Goal: Information Seeking & Learning: Learn about a topic

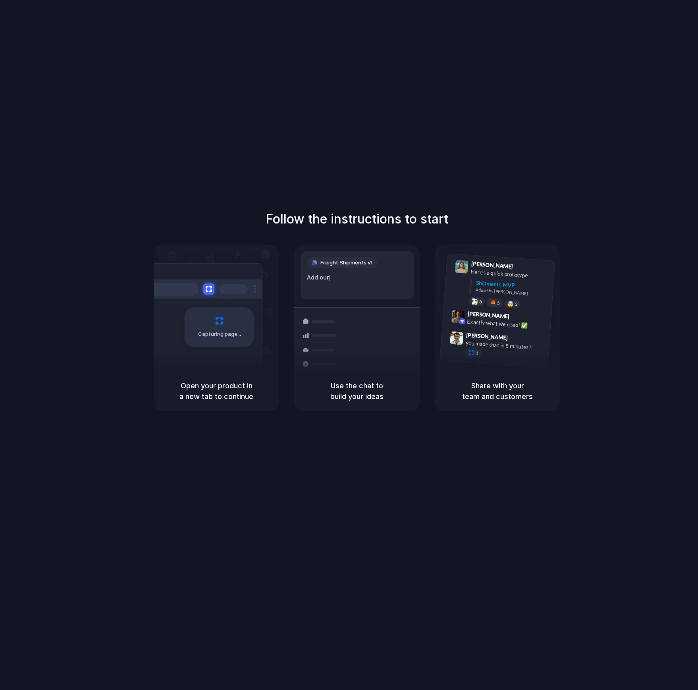
click at [371, 194] on div "Follow the instructions to start Capturing page Open your product in a new tab …" at bounding box center [356, 353] width 713 height 706
click at [361, 243] on div "Follow the instructions to start Capturing page Open your product in a new tab …" at bounding box center [357, 311] width 698 height 202
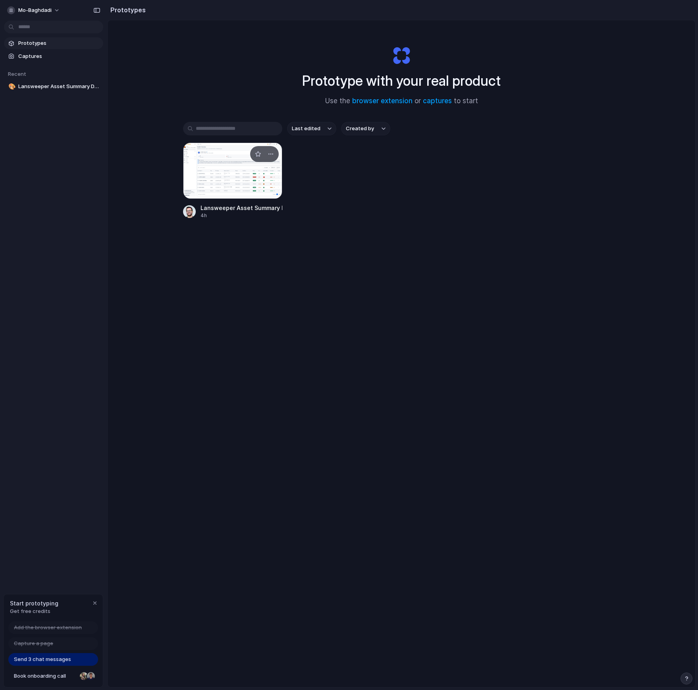
click at [228, 175] on div at bounding box center [232, 170] width 99 height 56
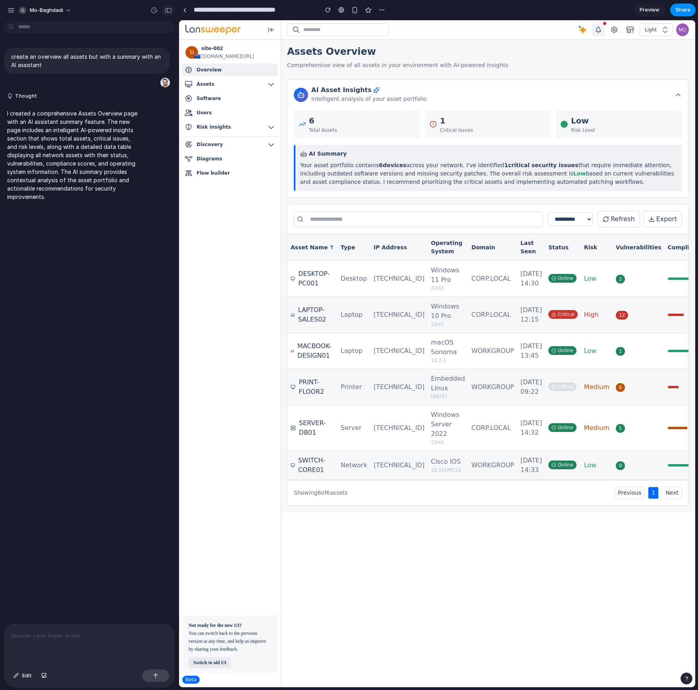
click at [170, 12] on div "button" at bounding box center [168, 11] width 7 height 6
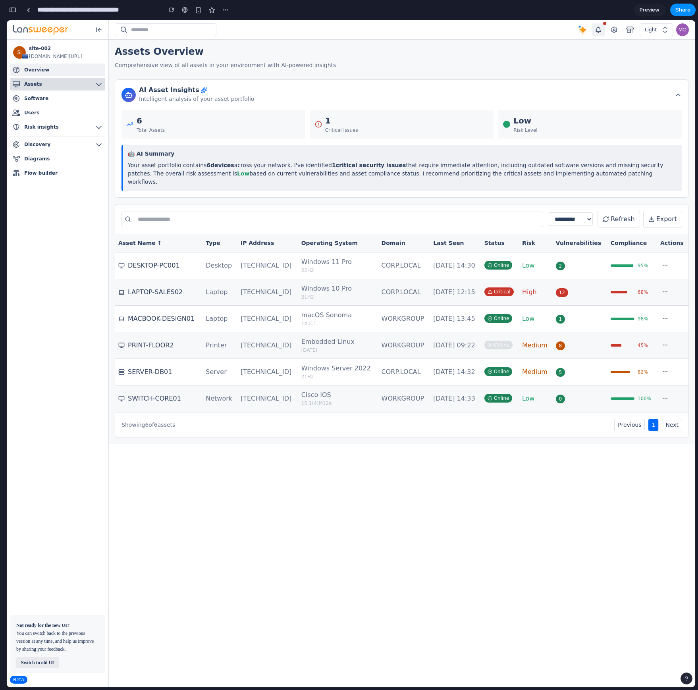
click at [99, 80] on icon at bounding box center [99, 84] width 8 height 8
click at [57, 108] on link "Users Users" at bounding box center [57, 112] width 95 height 13
click at [51, 101] on link "Software Software" at bounding box center [57, 98] width 95 height 13
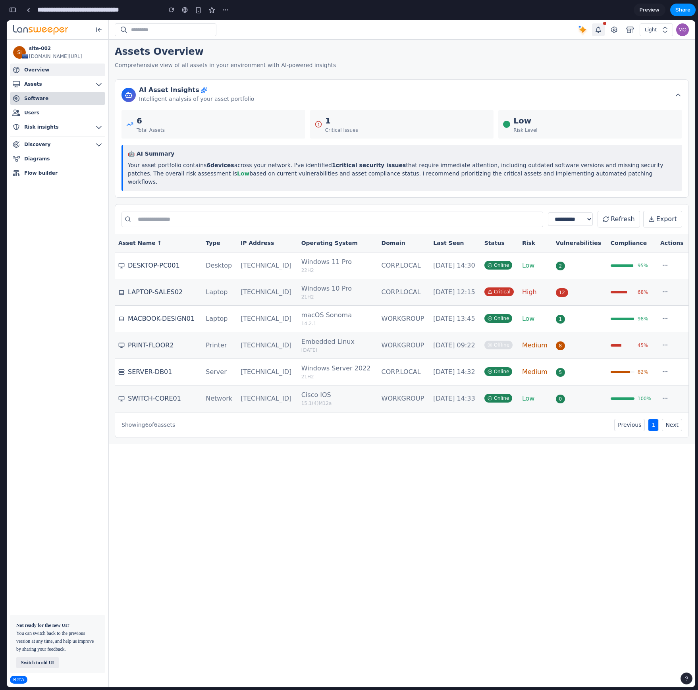
click at [51, 101] on link "Software Software" at bounding box center [57, 98] width 95 height 13
click at [42, 113] on link "Users Users" at bounding box center [57, 112] width 95 height 13
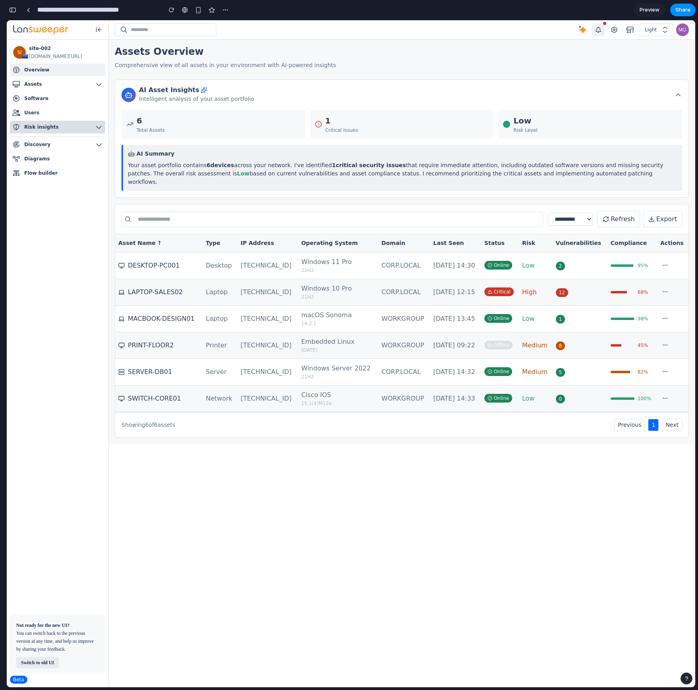
click at [39, 129] on span "Risk insights" at bounding box center [41, 127] width 35 height 8
click at [98, 144] on icon at bounding box center [99, 144] width 8 height 8
click at [243, 101] on p "Intelligent analysis of your asset portfolio" at bounding box center [196, 99] width 115 height 10
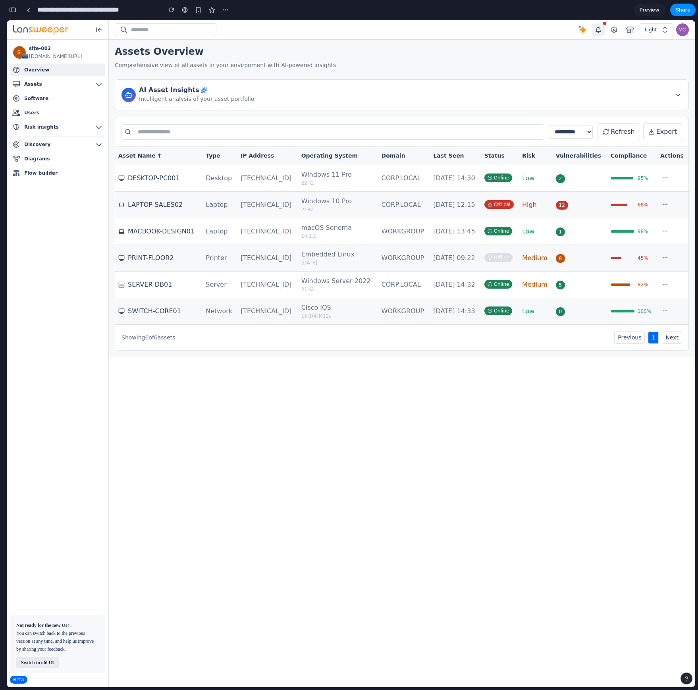
click at [243, 101] on p "Intelligent analysis of your asset portfolio" at bounding box center [196, 99] width 115 height 10
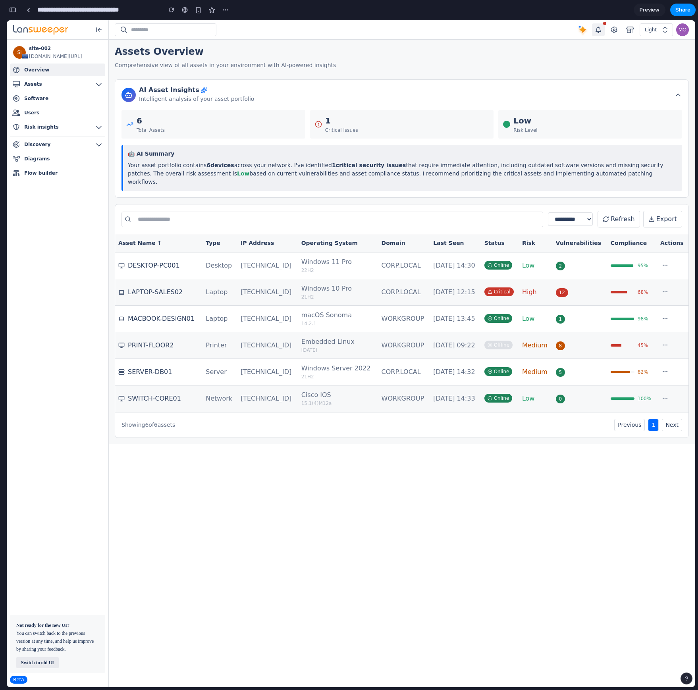
click at [250, 97] on div "AI Asset Insights Intelligent analysis of your asset portfolio" at bounding box center [401, 94] width 560 height 17
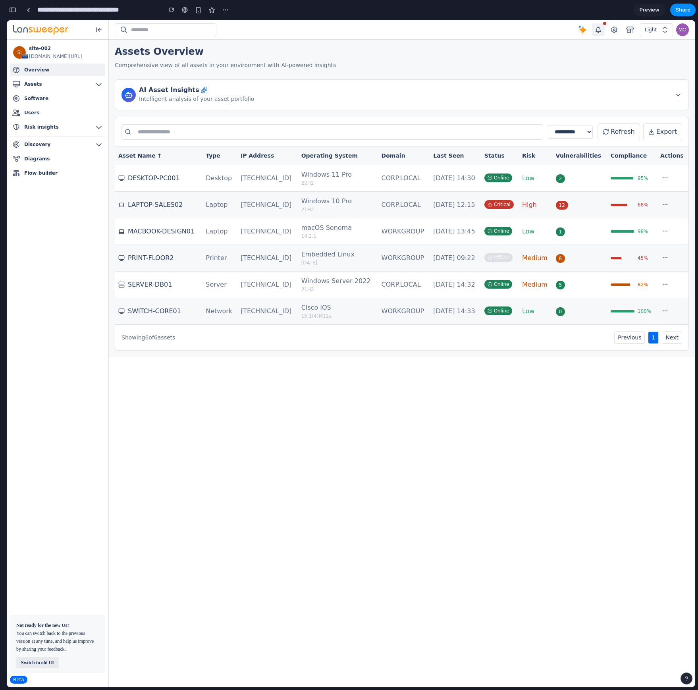
click at [250, 97] on div "AI Asset Insights Intelligent analysis of your asset portfolio" at bounding box center [401, 94] width 560 height 17
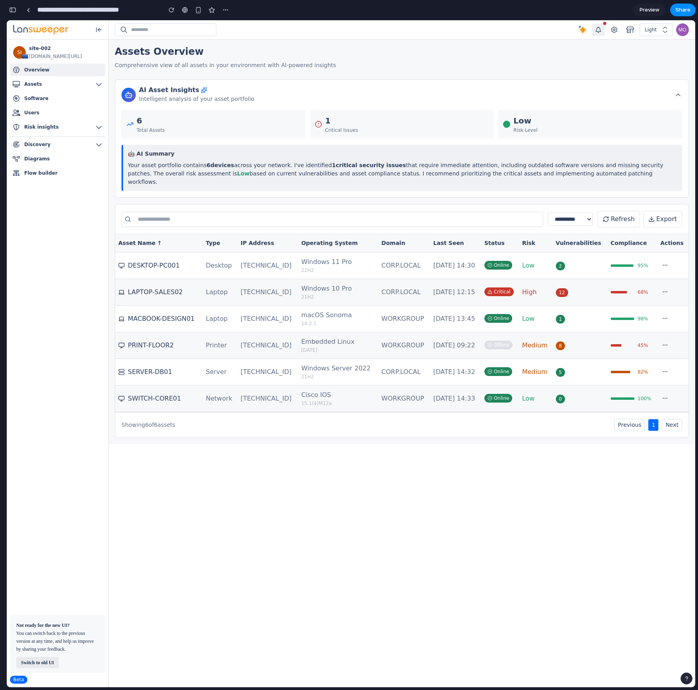
click at [250, 97] on div "AI Asset Insights Intelligent analysis of your asset portfolio" at bounding box center [401, 94] width 560 height 17
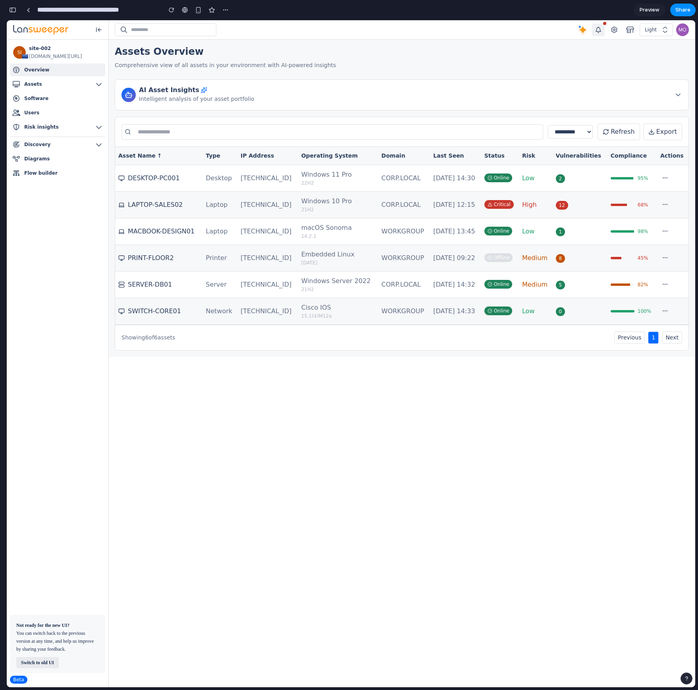
click at [231, 131] on input "text" at bounding box center [331, 131] width 421 height 15
click at [222, 170] on td "Desktop" at bounding box center [219, 178] width 35 height 27
click at [223, 154] on th "Type" at bounding box center [219, 156] width 35 height 18
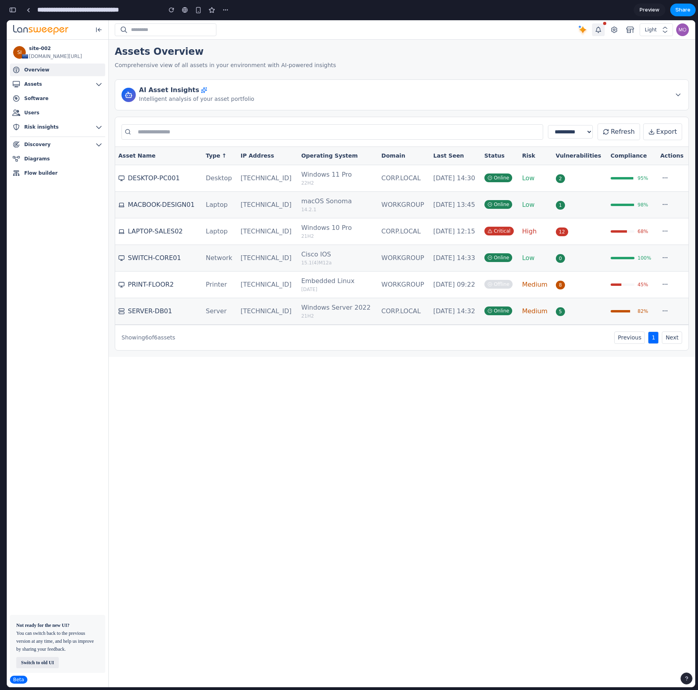
click at [248, 156] on th "IP Address" at bounding box center [267, 156] width 61 height 18
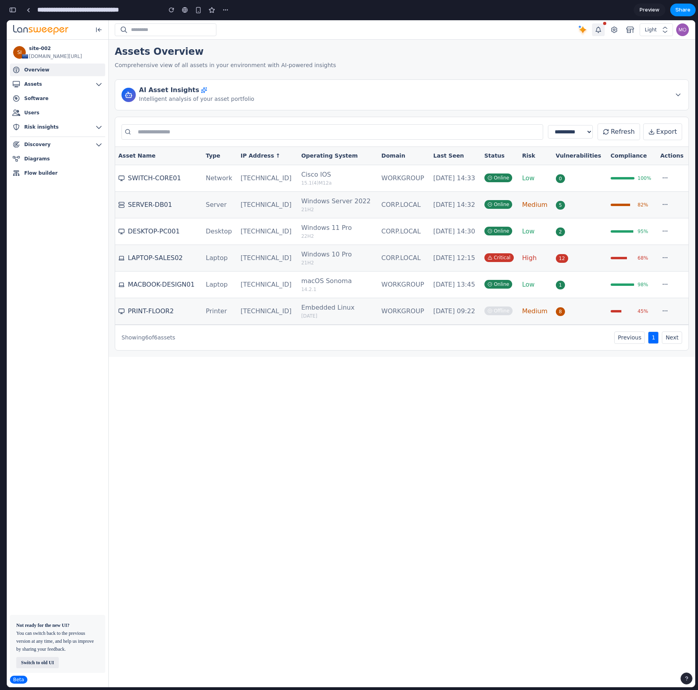
click at [248, 156] on th "IP Address ↑" at bounding box center [267, 156] width 61 height 18
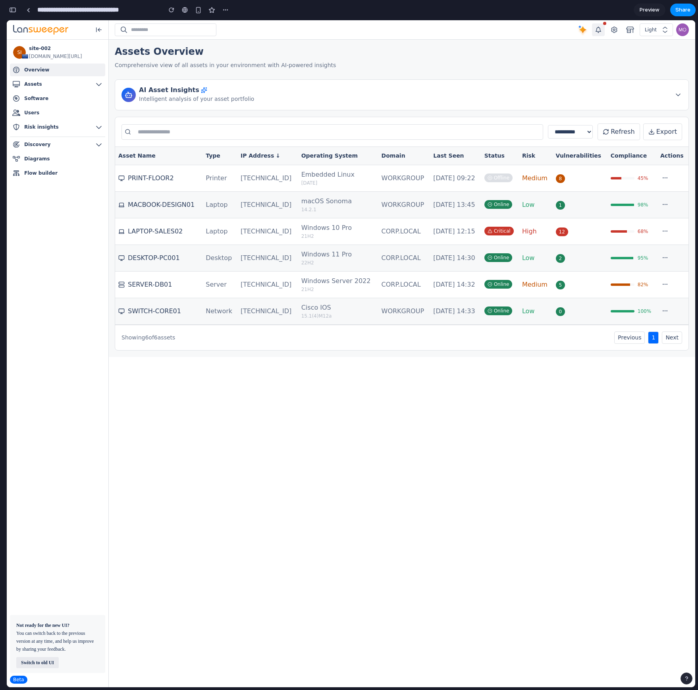
click at [220, 153] on th "Type" at bounding box center [219, 156] width 35 height 18
click at [139, 158] on th "Asset Name" at bounding box center [158, 156] width 87 height 18
click at [535, 153] on th "Risk" at bounding box center [536, 156] width 34 height 18
click at [573, 155] on th "Vulnerabilities" at bounding box center [579, 156] width 55 height 18
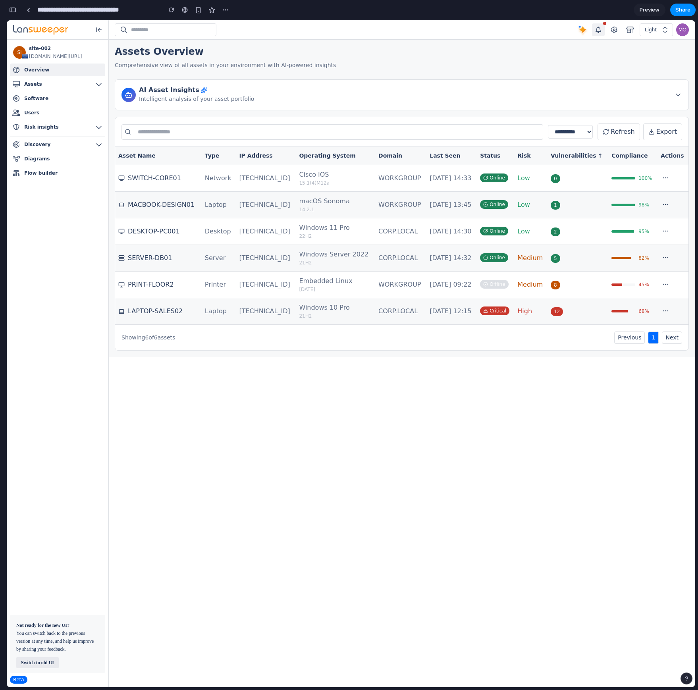
click at [573, 155] on th "Vulnerabilities ↑" at bounding box center [577, 156] width 61 height 18
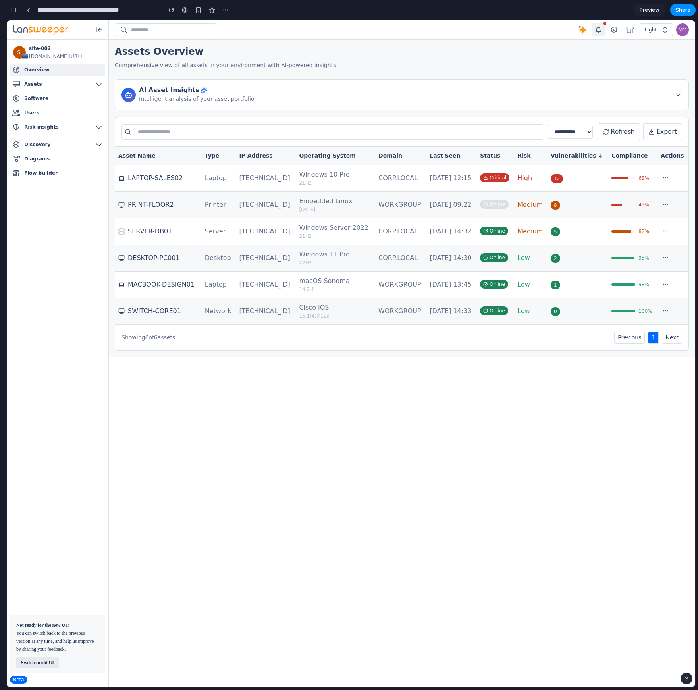
click at [627, 154] on th "Compliance" at bounding box center [632, 156] width 49 height 18
click at [627, 154] on th "Compliance ↑" at bounding box center [632, 156] width 52 height 18
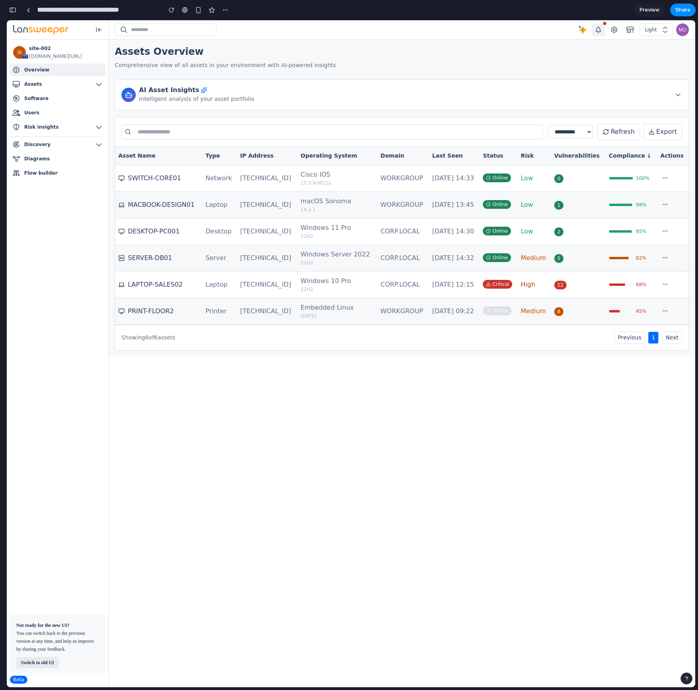
click at [663, 311] on circle at bounding box center [663, 310] width 0 height 0
click at [669, 174] on button at bounding box center [665, 178] width 10 height 10
click at [662, 125] on button "Export" at bounding box center [662, 131] width 39 height 17
click at [662, 133] on button "Export" at bounding box center [662, 131] width 39 height 17
click at [650, 35] on button "Light" at bounding box center [655, 29] width 33 height 13
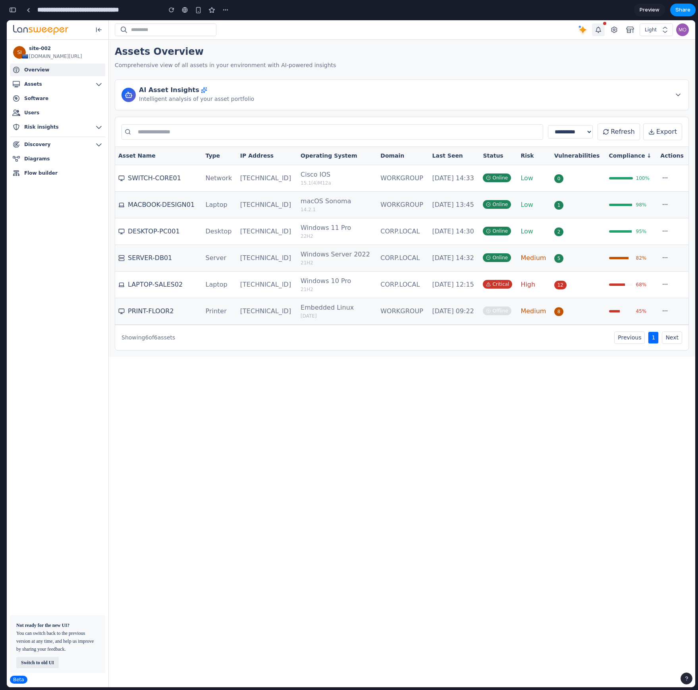
click at [496, 92] on div "AI Asset Insights Intelligent analysis of your asset portfolio" at bounding box center [401, 94] width 560 height 17
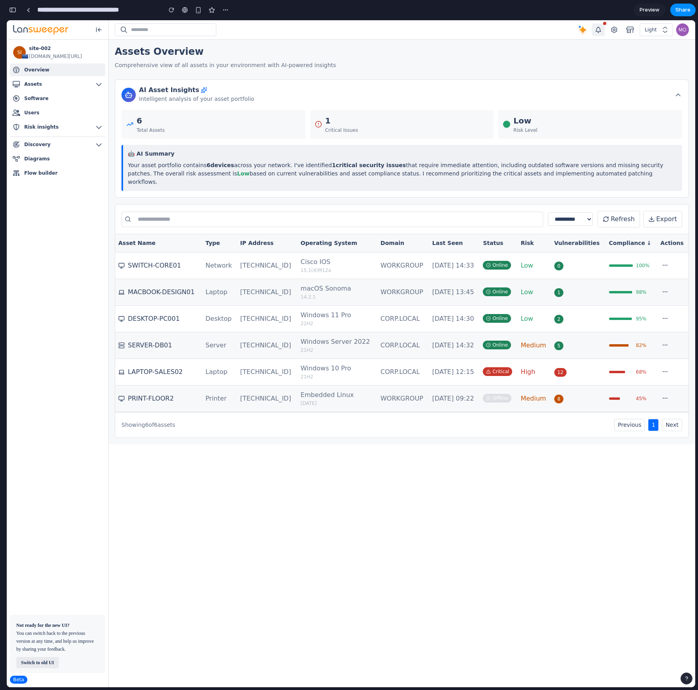
click at [290, 167] on p "Your asset portfolio contains 6 devices across your network. I've identified 1 …" at bounding box center [402, 173] width 549 height 25
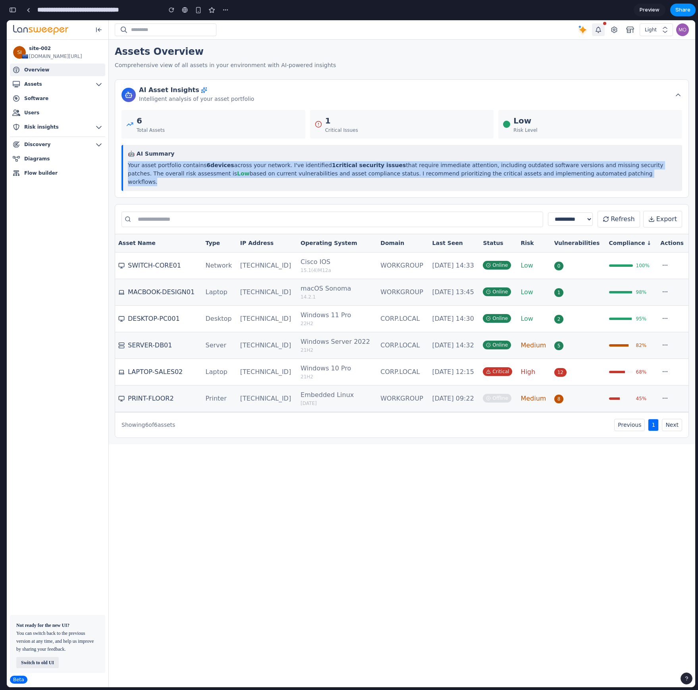
click at [290, 167] on p "Your asset portfolio contains 6 devices across your network. I've identified 1 …" at bounding box center [402, 173] width 549 height 25
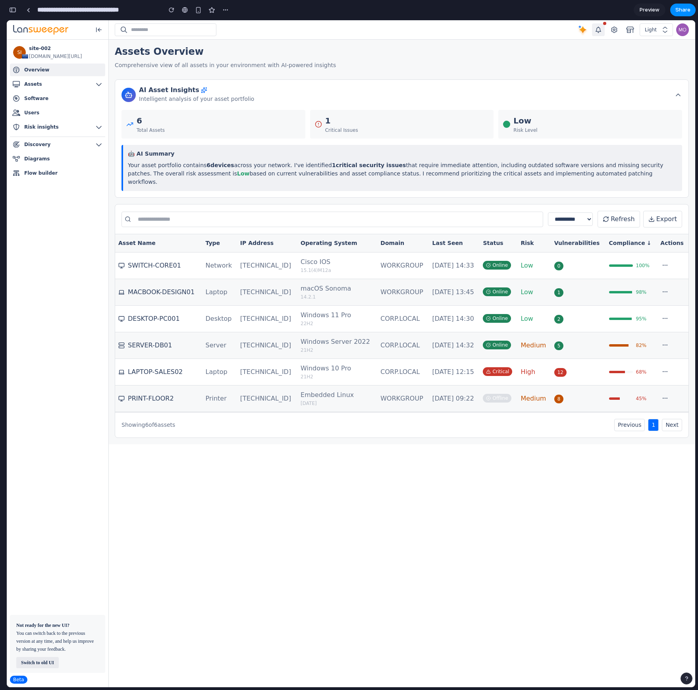
click at [420, 126] on div "1 Critical Issues" at bounding box center [402, 124] width 184 height 29
click at [442, 98] on div "AI Asset Insights Intelligent analysis of your asset portfolio" at bounding box center [401, 94] width 560 height 17
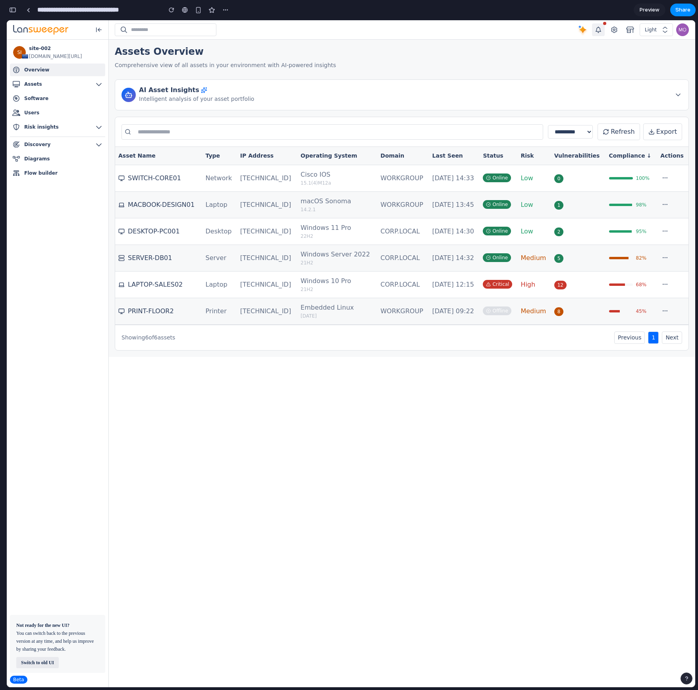
click at [442, 98] on div "AI Asset Insights Intelligent analysis of your asset portfolio" at bounding box center [401, 94] width 560 height 17
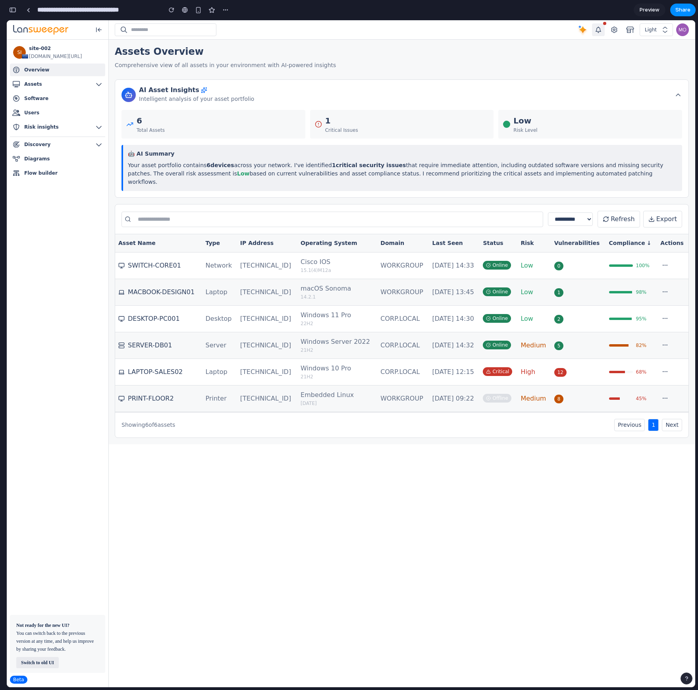
click at [442, 98] on div "AI Asset Insights Intelligent analysis of your asset portfolio" at bounding box center [401, 94] width 560 height 17
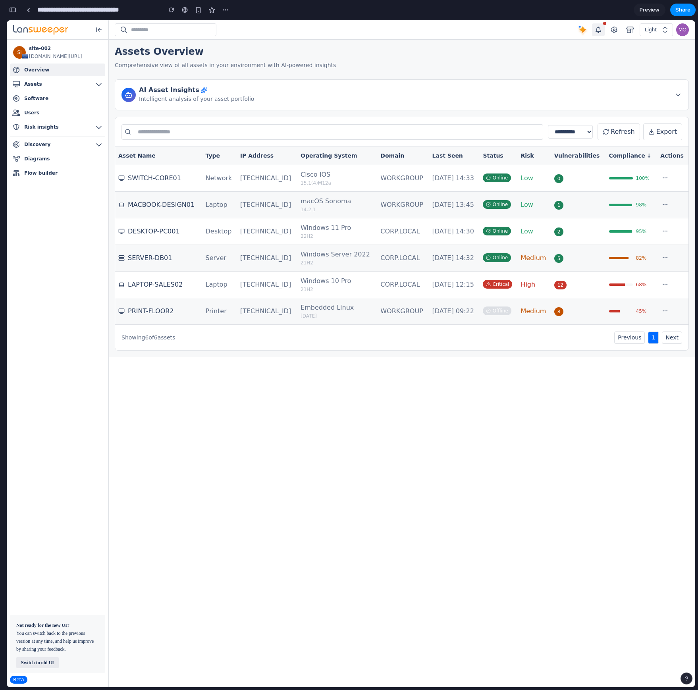
click at [442, 98] on div "AI Asset Insights Intelligent analysis of your asset portfolio" at bounding box center [401, 94] width 560 height 17
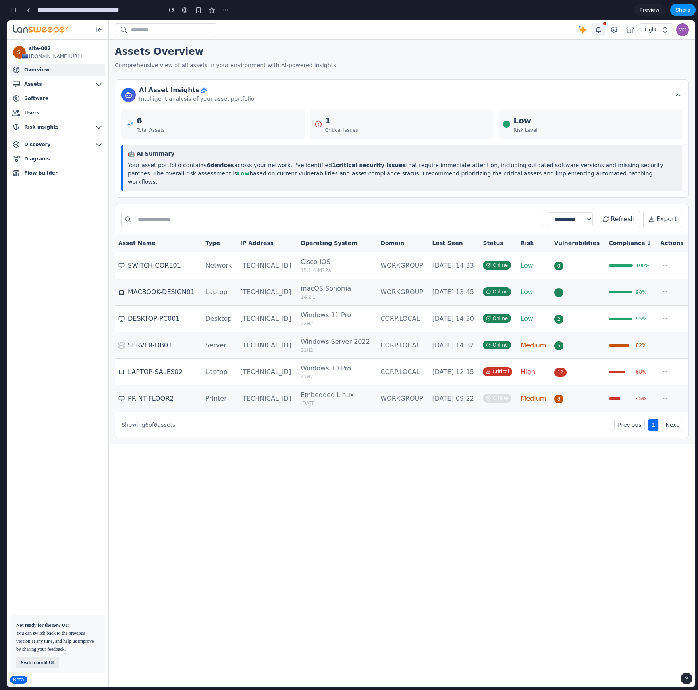
click at [442, 98] on div "AI Asset Insights Intelligent analysis of your asset portfolio" at bounding box center [401, 94] width 560 height 17
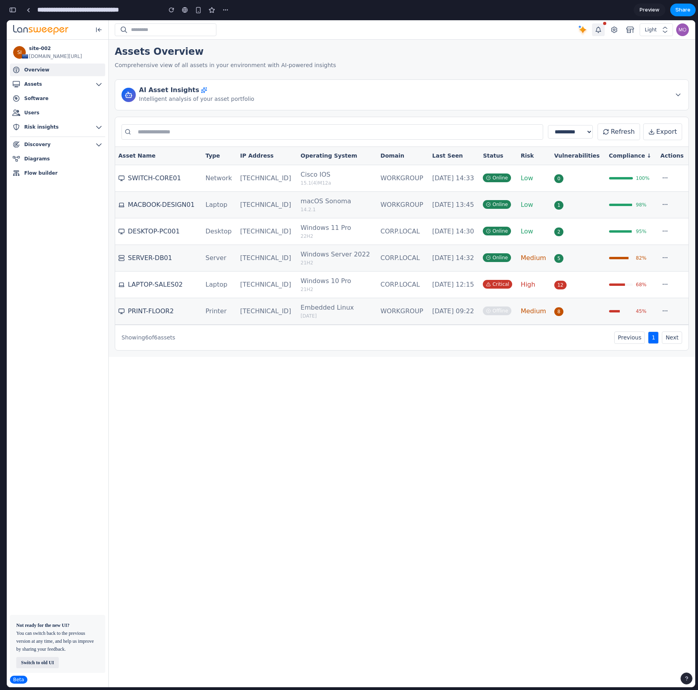
click at [434, 99] on div "AI Asset Insights Intelligent analysis of your asset portfolio" at bounding box center [401, 94] width 560 height 17
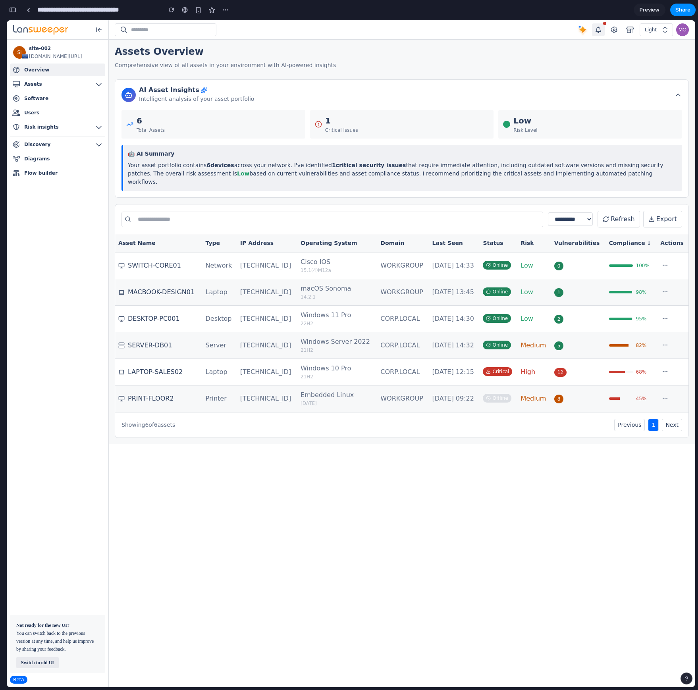
click at [434, 99] on div "AI Asset Insights Intelligent analysis of your asset portfolio" at bounding box center [401, 94] width 560 height 17
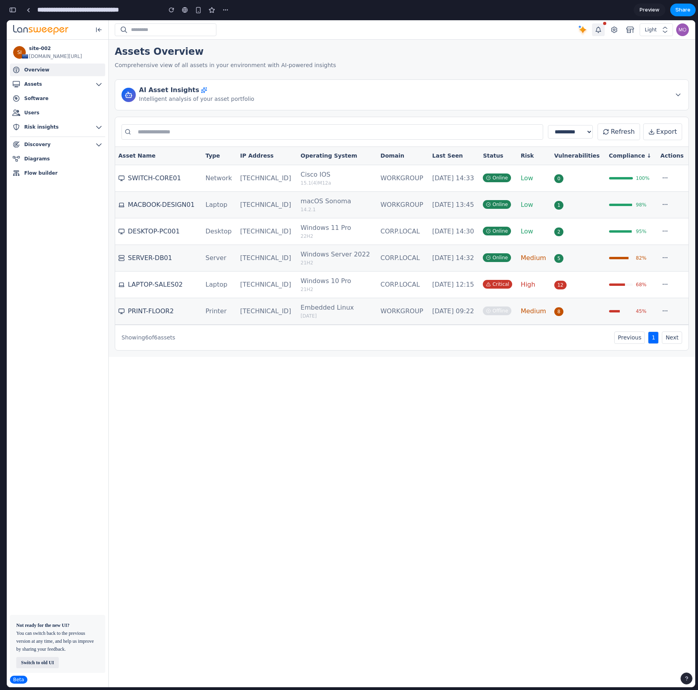
click at [434, 100] on div "AI Asset Insights Intelligent analysis of your asset portfolio" at bounding box center [401, 94] width 560 height 17
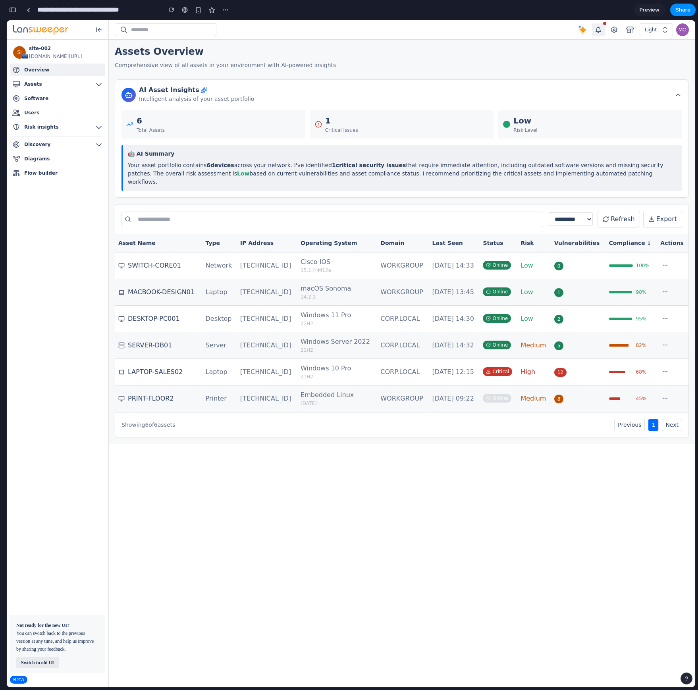
click at [434, 99] on div "AI Asset Insights Intelligent analysis of your asset portfolio" at bounding box center [401, 94] width 560 height 17
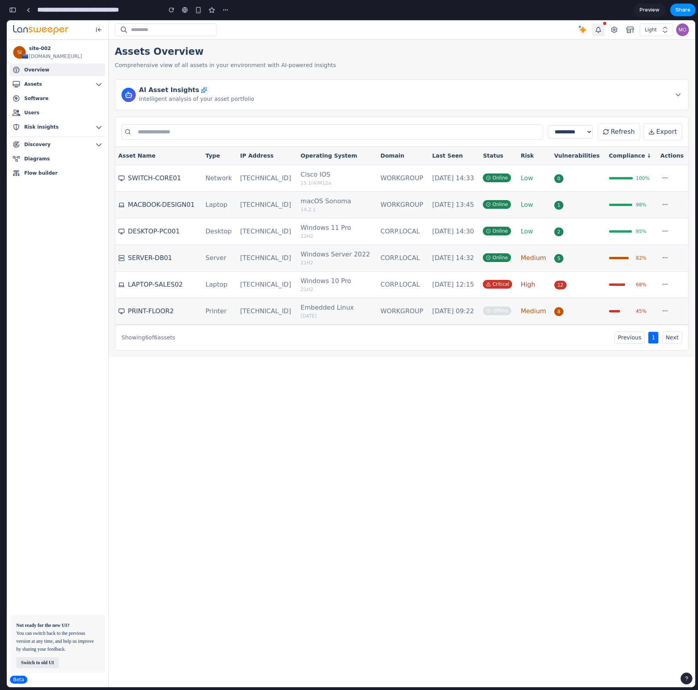
click at [434, 100] on div "AI Asset Insights Intelligent analysis of your asset portfolio" at bounding box center [401, 94] width 560 height 17
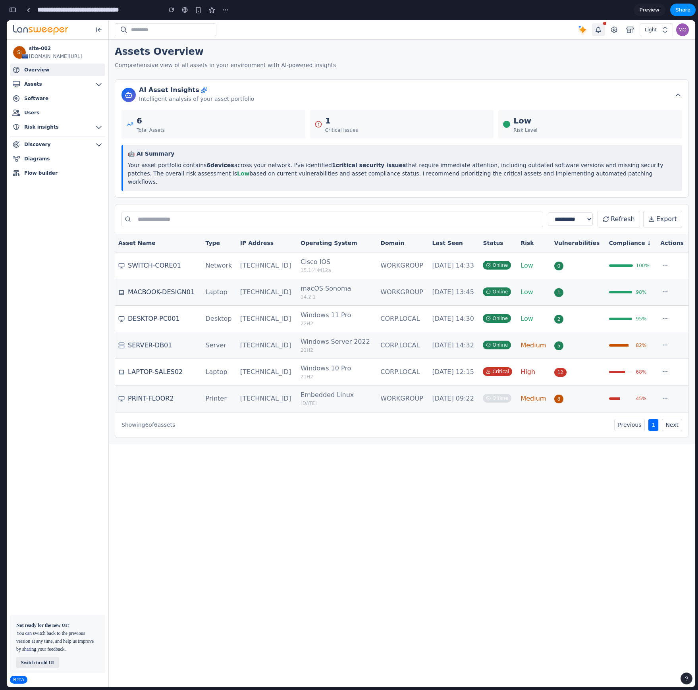
click at [433, 94] on div "AI Asset Insights Intelligent analysis of your asset portfolio" at bounding box center [401, 94] width 560 height 17
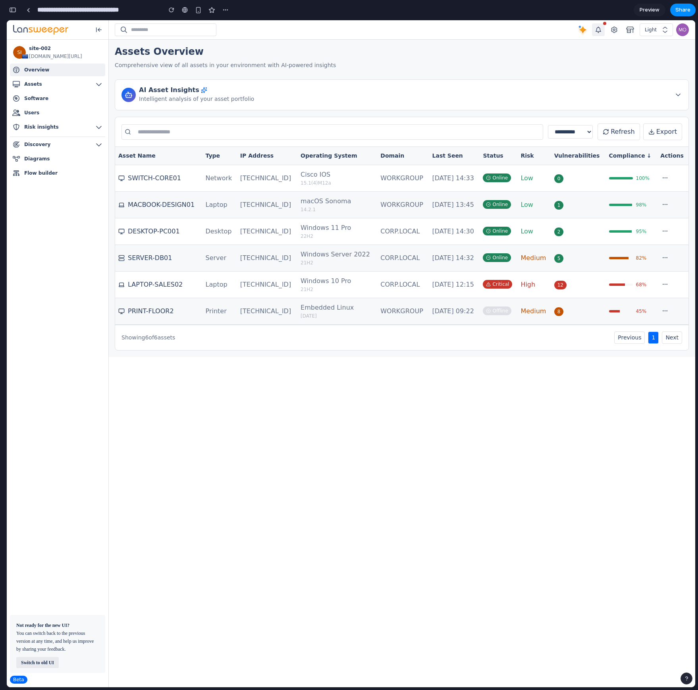
click at [433, 94] on div "AI Asset Insights Intelligent analysis of your asset portfolio" at bounding box center [401, 94] width 560 height 17
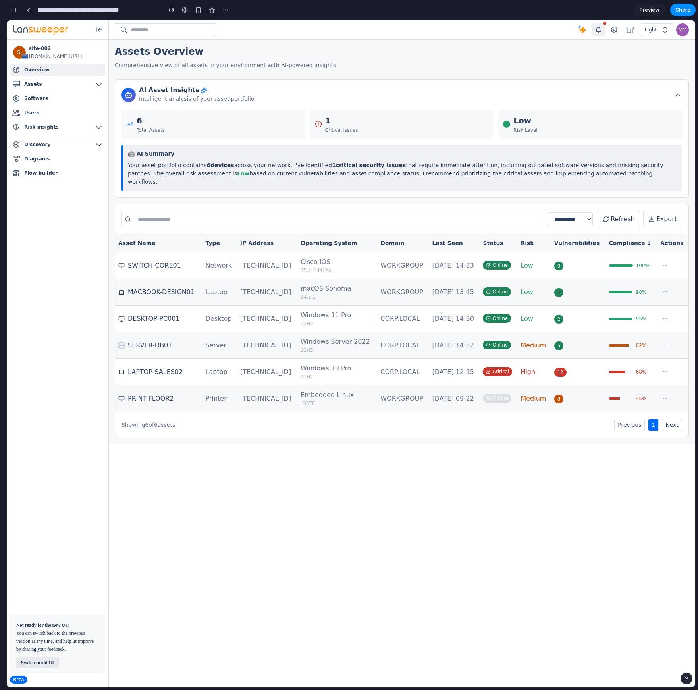
click at [431, 95] on div "AI Asset Insights Intelligent analysis of your asset portfolio" at bounding box center [401, 94] width 560 height 17
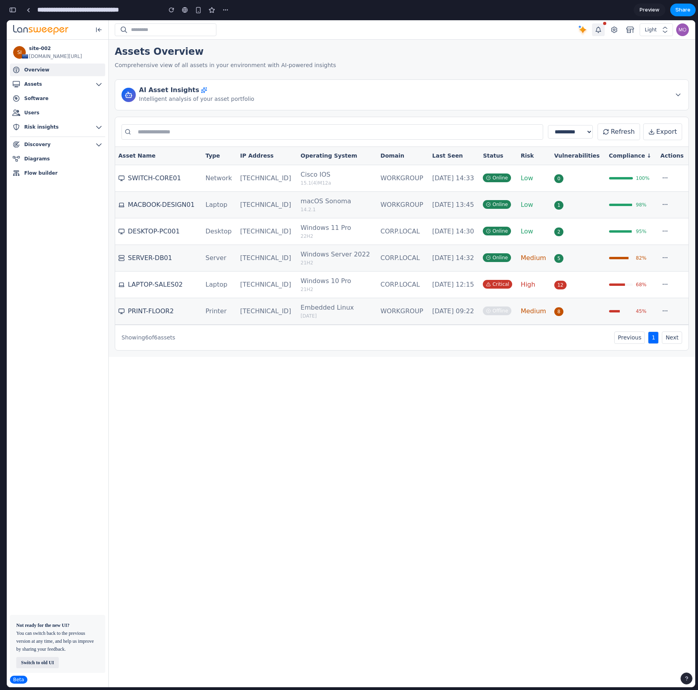
click at [430, 94] on div "AI Asset Insights Intelligent analysis of your asset portfolio" at bounding box center [401, 94] width 560 height 17
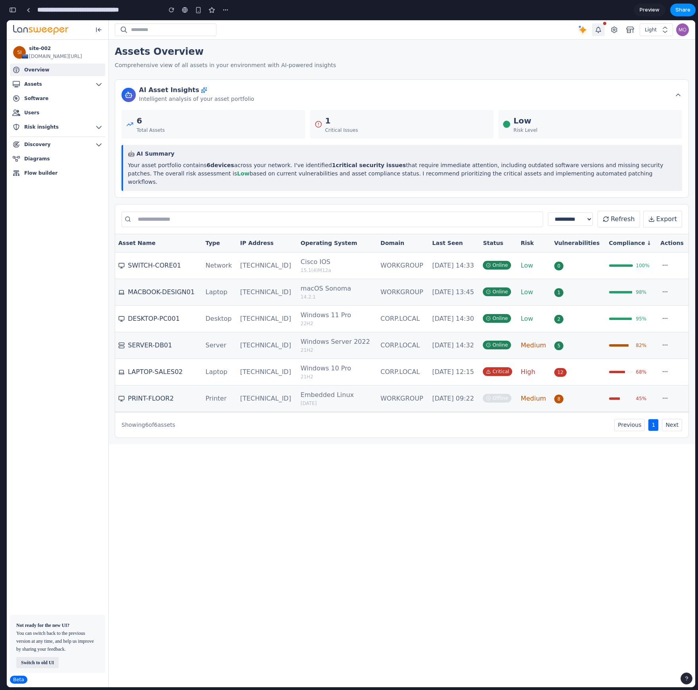
click at [430, 94] on div "AI Asset Insights Intelligent analysis of your asset portfolio" at bounding box center [401, 94] width 560 height 17
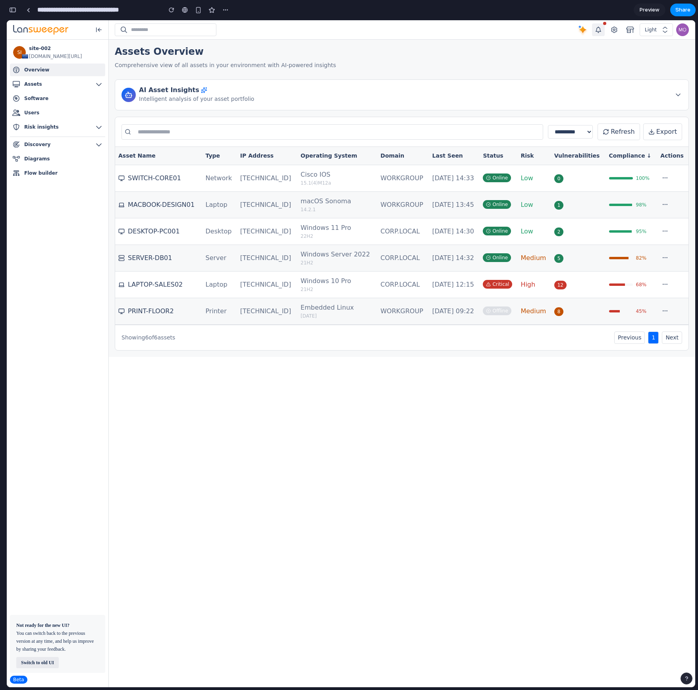
click at [250, 155] on th "IP Address" at bounding box center [267, 156] width 60 height 18
click at [250, 155] on th "IP Address ↑" at bounding box center [267, 156] width 61 height 18
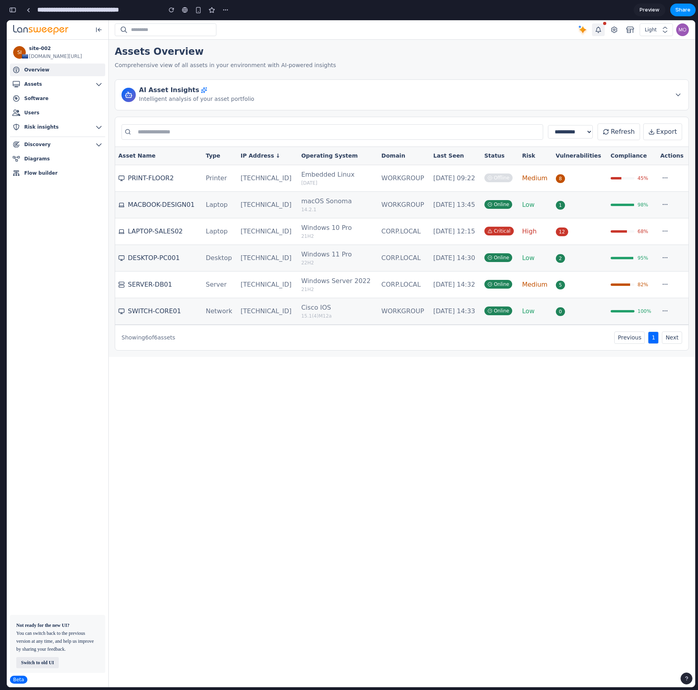
click at [250, 155] on th "IP Address ↓" at bounding box center [267, 156] width 61 height 18
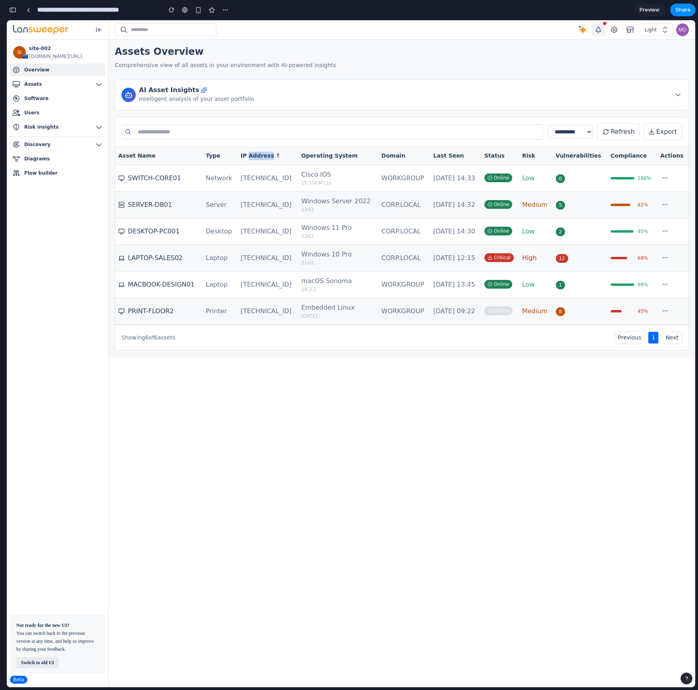
click at [250, 155] on th "IP Address ↑" at bounding box center [267, 156] width 61 height 18
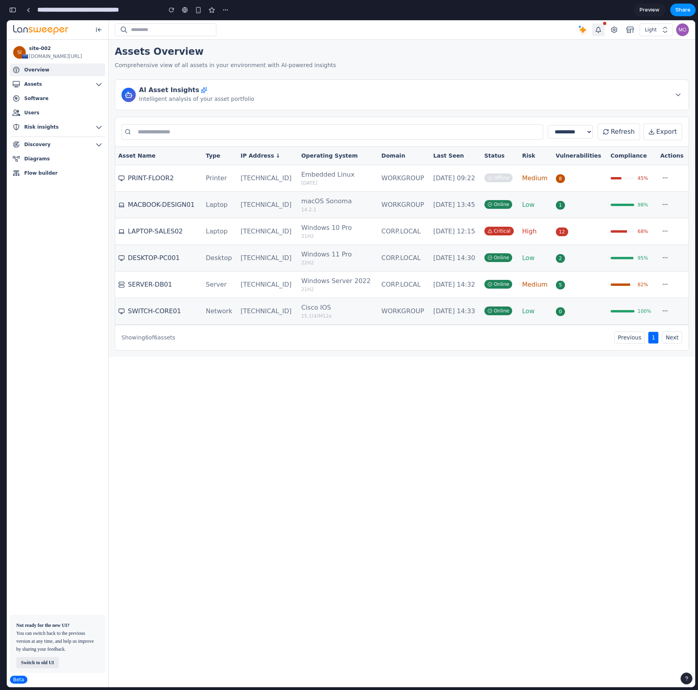
click at [322, 161] on th "Operating System" at bounding box center [338, 156] width 80 height 18
click at [322, 160] on th "Operating System ↑" at bounding box center [338, 156] width 80 height 18
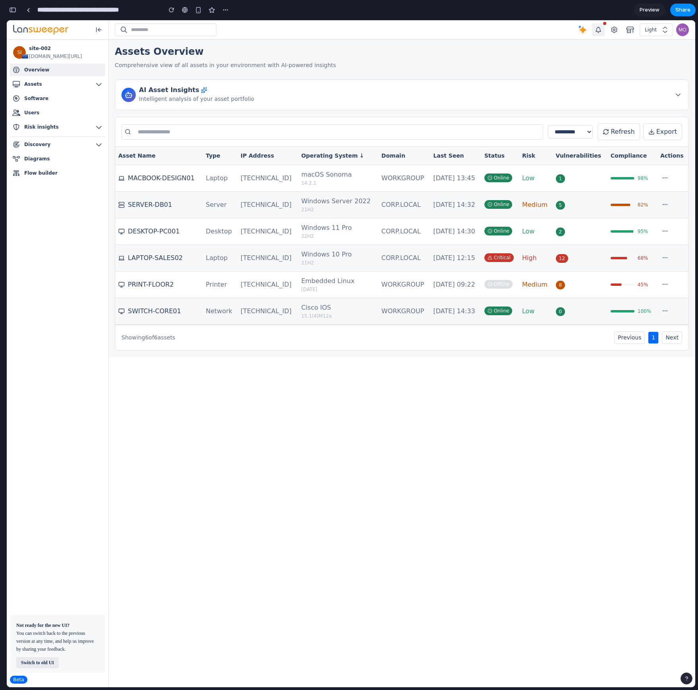
click at [584, 156] on th "Vulnerabilities" at bounding box center [579, 156] width 55 height 18
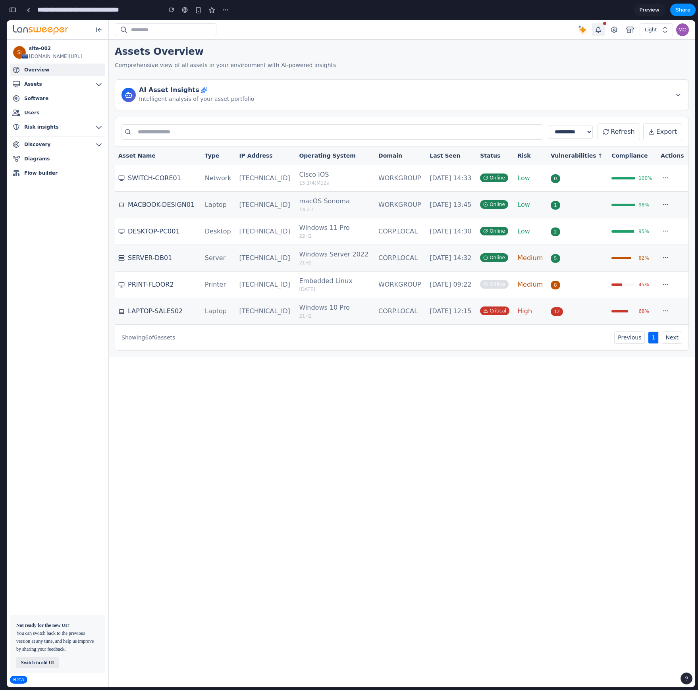
click at [638, 155] on th "Compliance" at bounding box center [632, 156] width 49 height 18
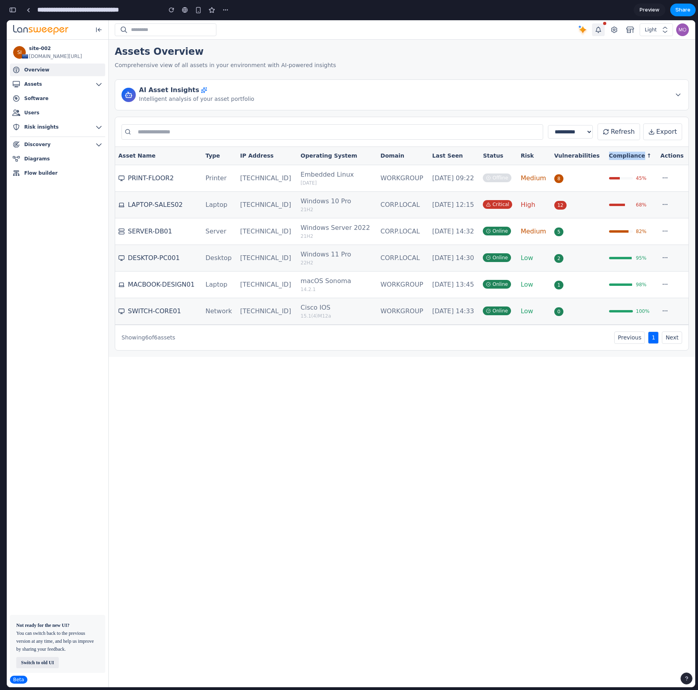
click at [638, 155] on th "Compliance ↑" at bounding box center [632, 156] width 52 height 18
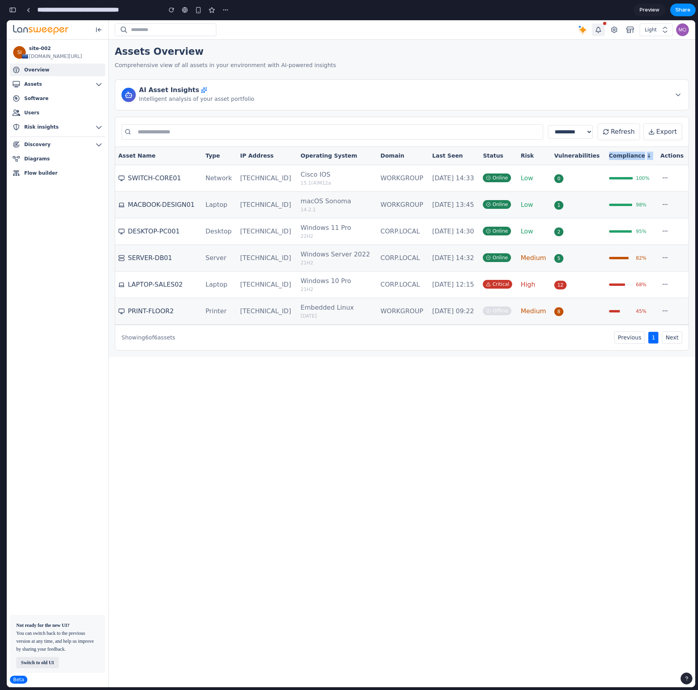
click at [638, 155] on th "Compliance ↓" at bounding box center [632, 156] width 52 height 18
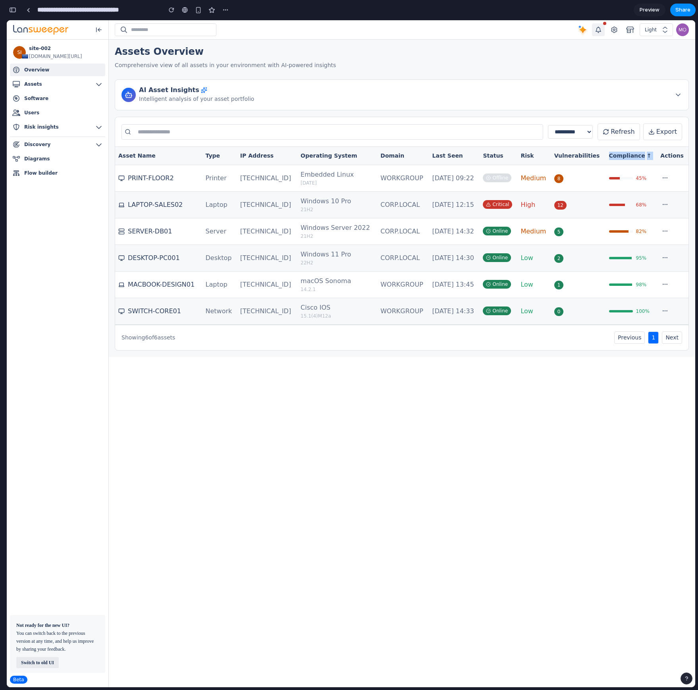
click at [638, 155] on th "Compliance ↑" at bounding box center [632, 156] width 52 height 18
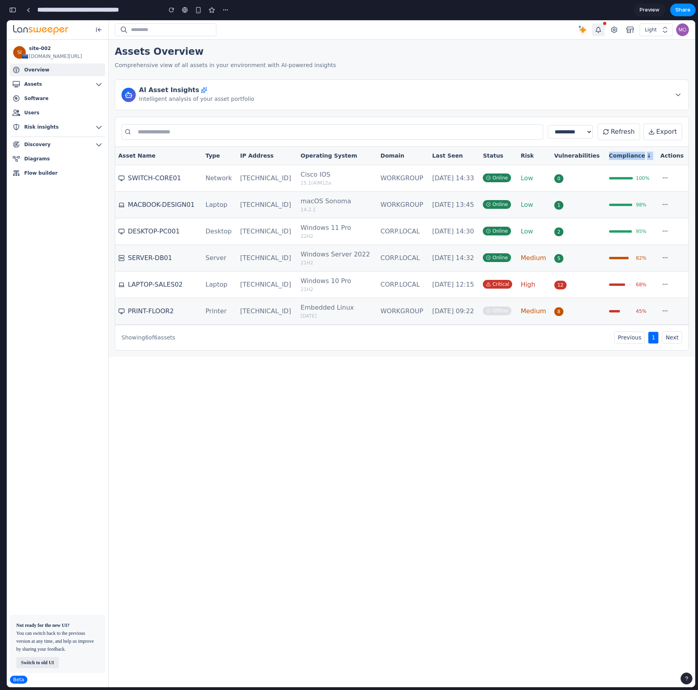
click at [638, 155] on th "Compliance ↓" at bounding box center [632, 156] width 52 height 18
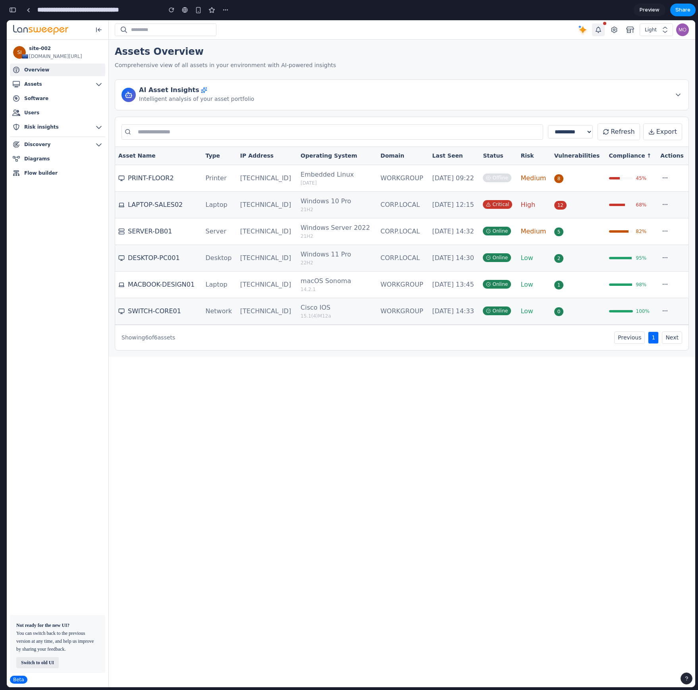
click at [148, 158] on th "Asset Name" at bounding box center [158, 156] width 87 height 18
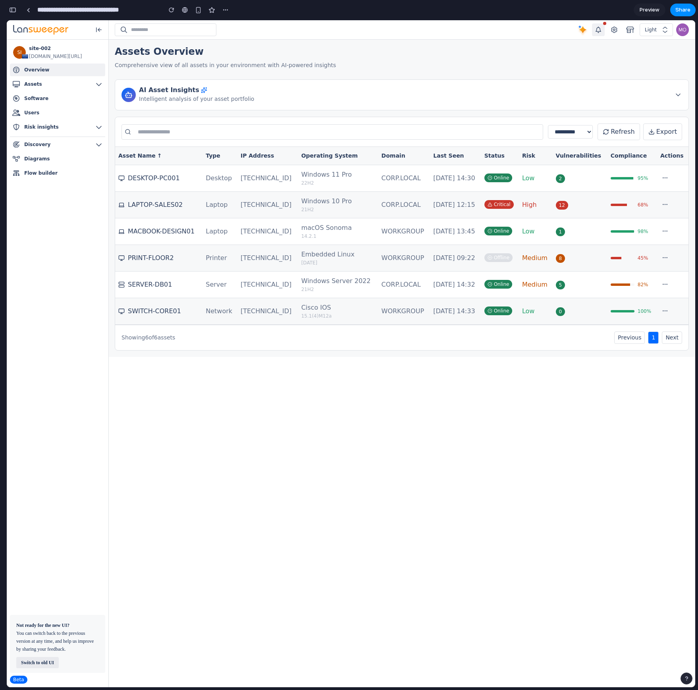
click at [148, 158] on th "Asset Name ↑" at bounding box center [158, 156] width 87 height 18
click at [196, 99] on p "Intelligent analysis of your asset portfolio" at bounding box center [196, 99] width 115 height 10
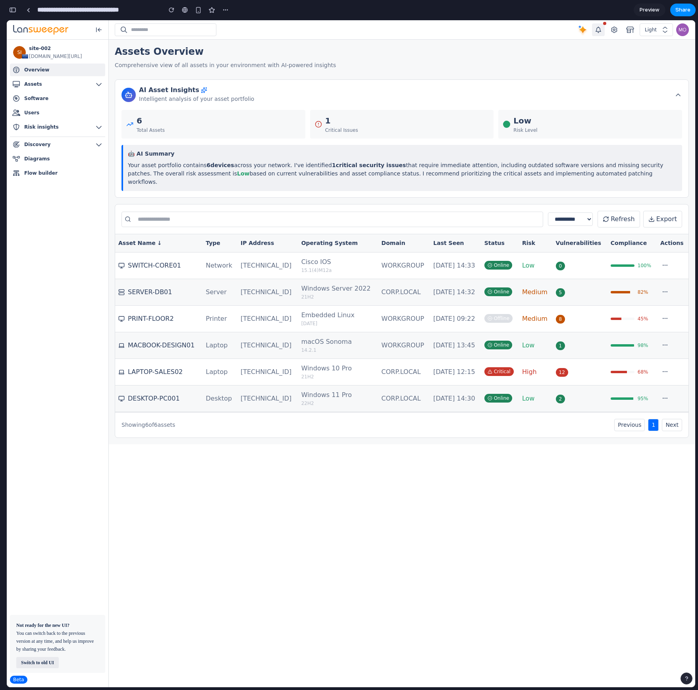
click at [196, 99] on p "Intelligent analysis of your asset portfolio" at bounding box center [196, 99] width 115 height 10
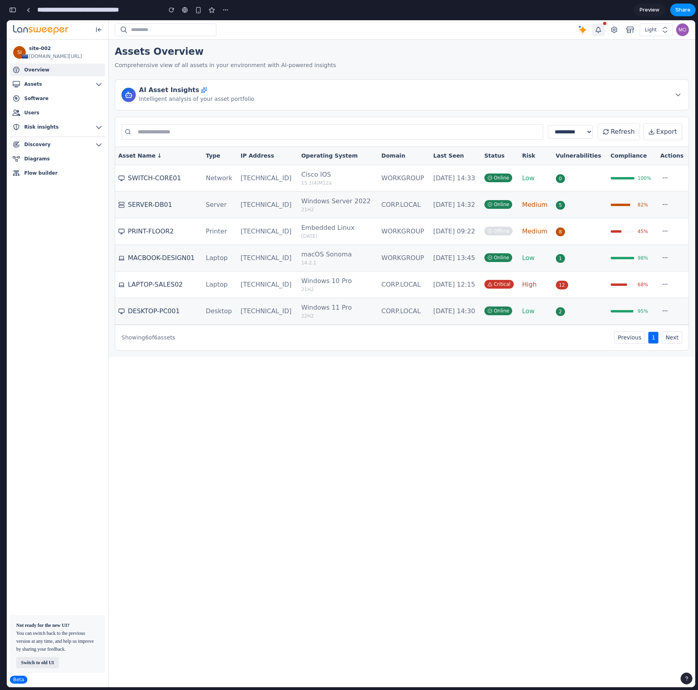
click at [616, 161] on th "Compliance" at bounding box center [632, 156] width 50 height 18
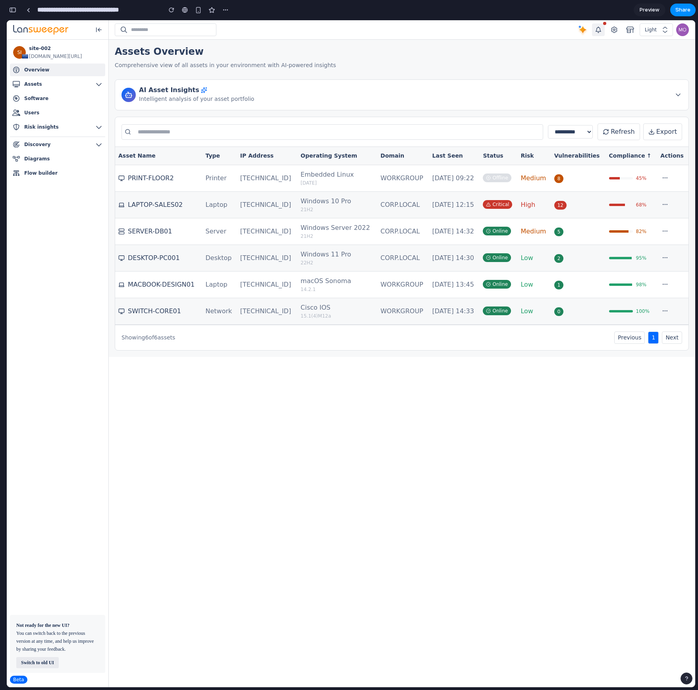
click at [616, 160] on th "Compliance ↑" at bounding box center [632, 156] width 52 height 18
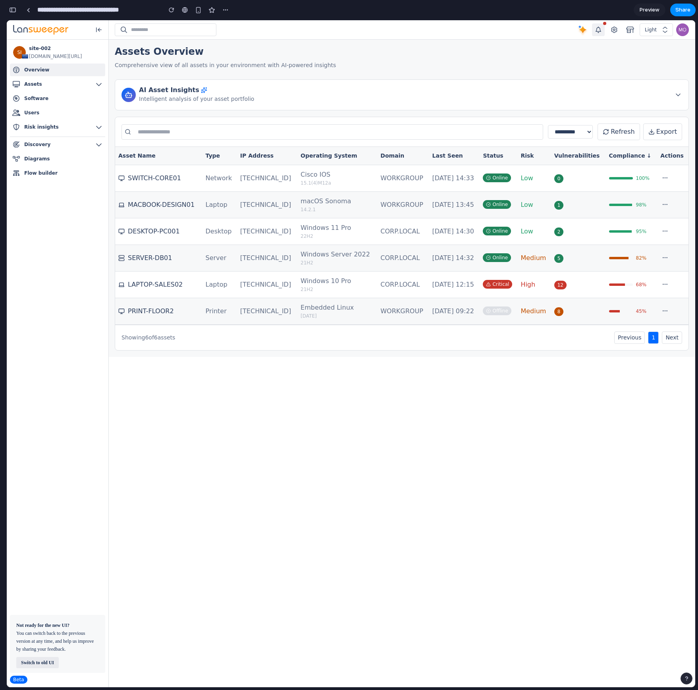
click at [508, 154] on th "Status" at bounding box center [498, 156] width 38 height 18
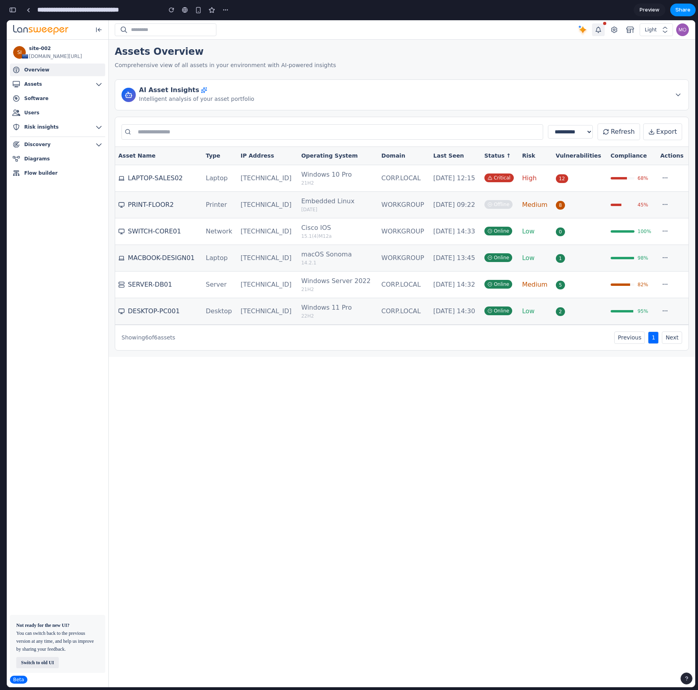
click at [500, 160] on th "Status ↑" at bounding box center [500, 156] width 38 height 18
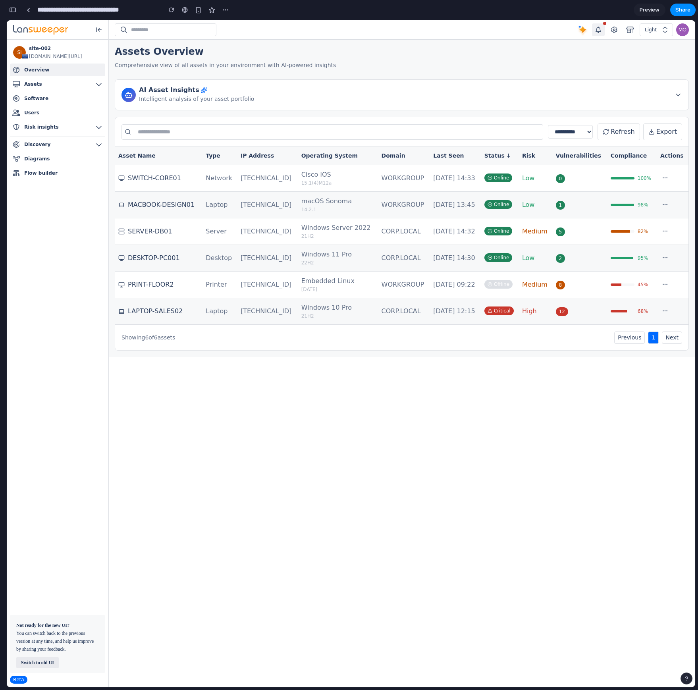
drag, startPoint x: 703, startPoint y: 266, endPoint x: 621, endPoint y: 235, distance: 87.8
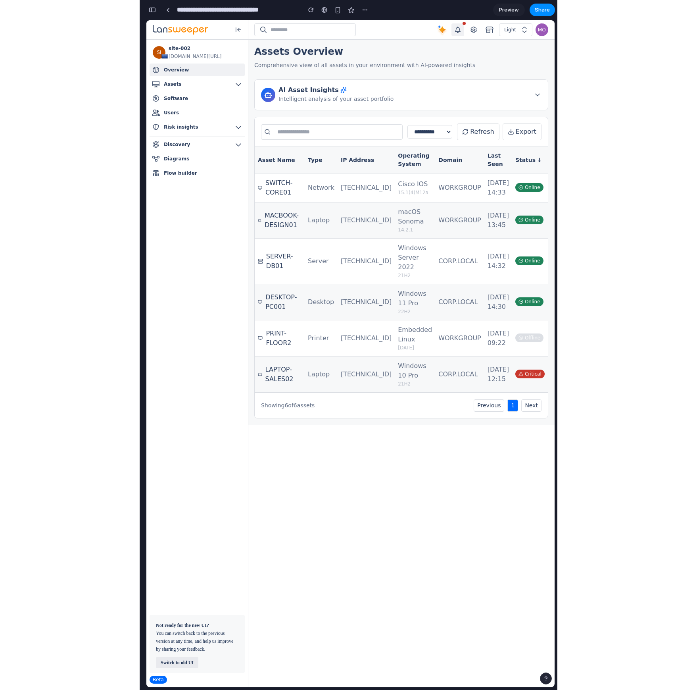
scroll to position [0, 7]
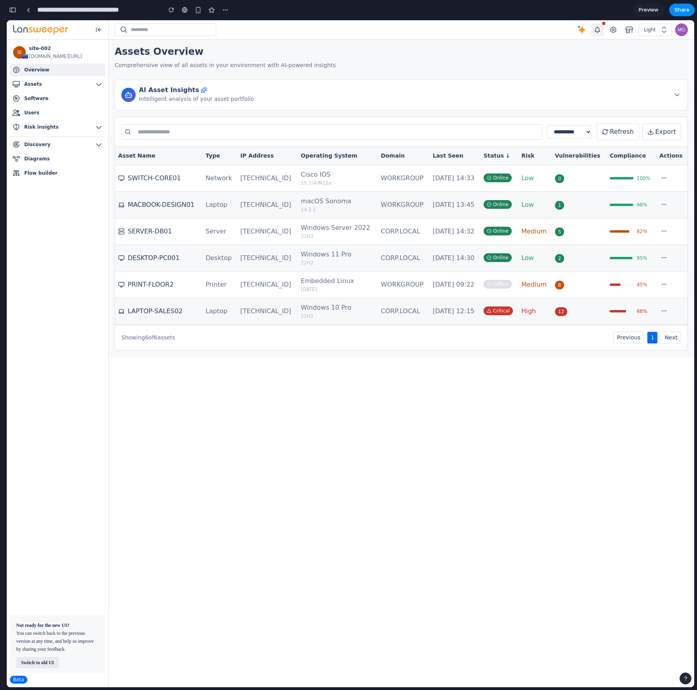
click at [695, 274] on div "**********" at bounding box center [351, 345] width 691 height 690
click at [667, 340] on button "Next" at bounding box center [671, 337] width 20 height 12
click at [74, 78] on button "Assets" at bounding box center [57, 84] width 95 height 13
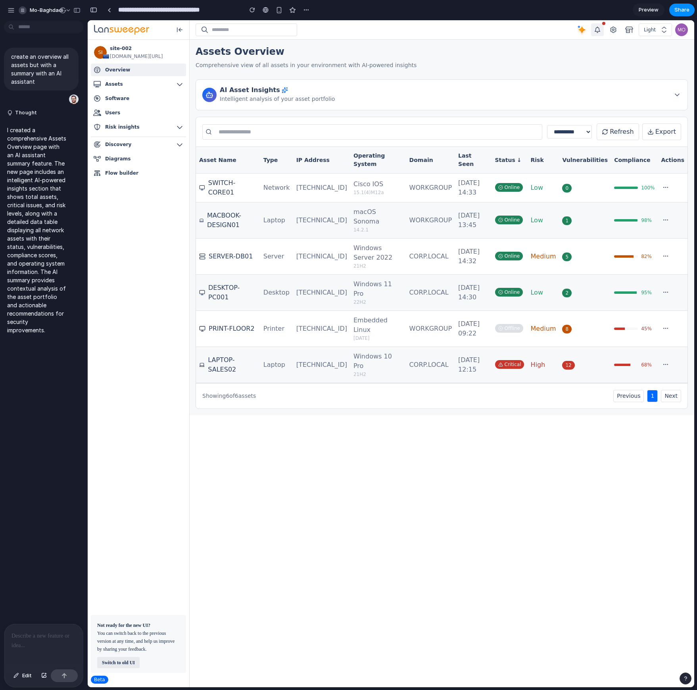
scroll to position [0, 0]
